Goal: Find specific page/section: Find specific page/section

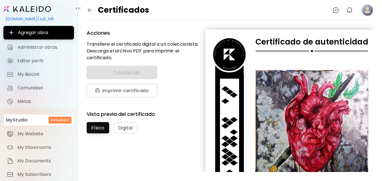
drag, startPoint x: 374, startPoint y: 63, endPoint x: 372, endPoint y: 74, distance: 10.6
click at [372, 74] on div "Acciones Transfiere el certificado digital a un coleccionista. Descarga el arch…" at bounding box center [230, 100] width 305 height 161
click at [364, 62] on div at bounding box center [312, 124] width 113 height 139
drag, startPoint x: 314, startPoint y: 43, endPoint x: 364, endPoint y: 39, distance: 50.3
click at [364, 39] on h6 "Certificado de autenticidad" at bounding box center [312, 41] width 113 height 9
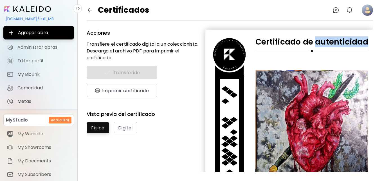
copy h6 "autenticidad"
click at [89, 8] on img "button" at bounding box center [90, 10] width 7 height 7
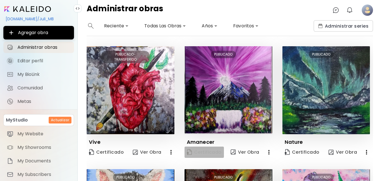
click at [213, 151] on span "Certificado" at bounding box center [204, 152] width 35 height 8
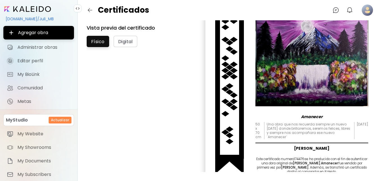
scroll to position [95, 0]
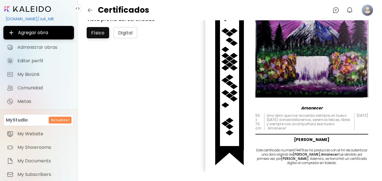
click at [329, 124] on h6 "Una obra que nos recuerda siempre un nuevo [DATE] donde brillaremos, seremos fe…" at bounding box center [311, 121] width 88 height 17
